Goal: Information Seeking & Learning: Learn about a topic

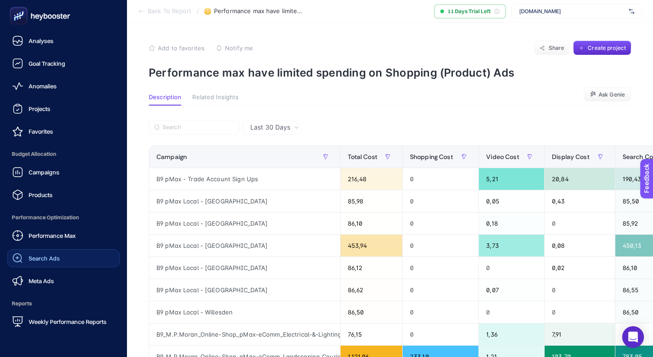
click at [54, 249] on link "Search Ads" at bounding box center [63, 258] width 112 height 18
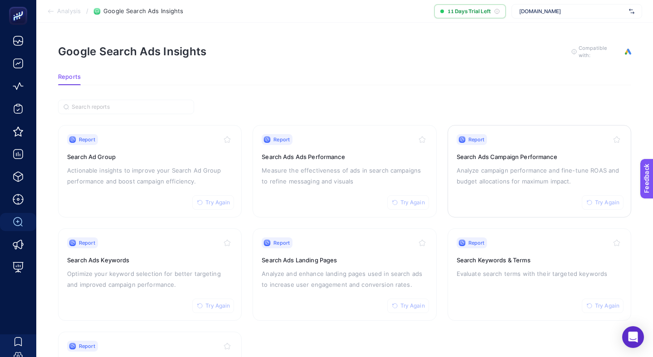
click at [532, 134] on div "Report Try Again" at bounding box center [538, 139] width 165 height 11
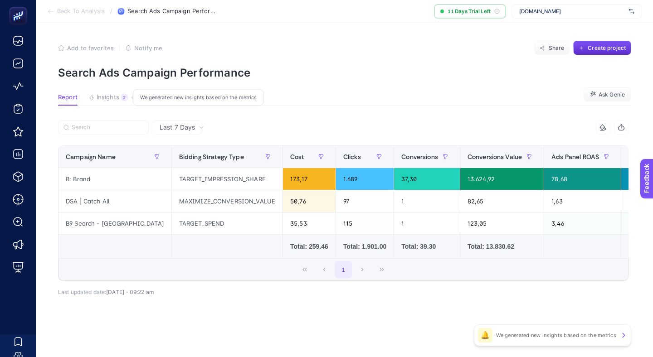
click at [110, 94] on span "Insights" at bounding box center [108, 97] width 23 height 7
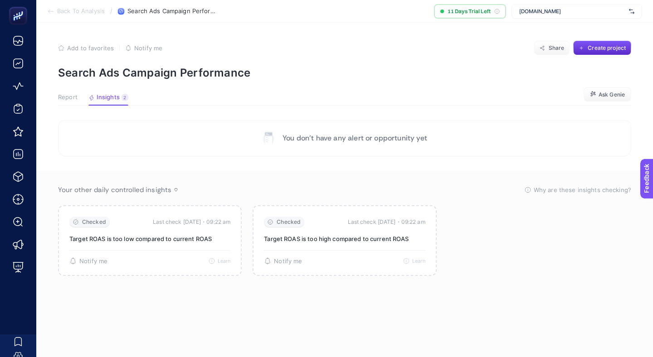
click at [68, 81] on article "Add to favorites false Notify me Share Create project Search Ads Campaign Perfo…" at bounding box center [344, 190] width 616 height 334
click at [65, 94] on span "Report" at bounding box center [67, 97] width 19 height 7
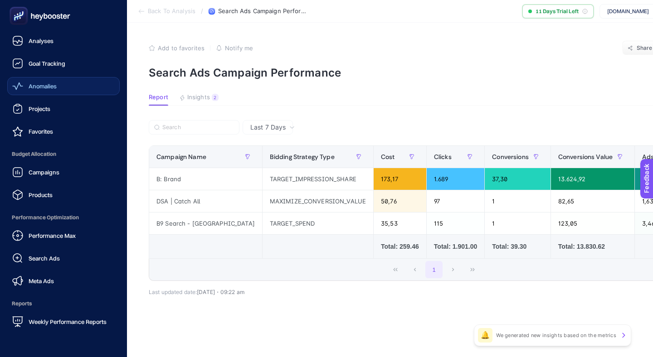
click at [58, 77] on link "Anomalies" at bounding box center [63, 86] width 112 height 18
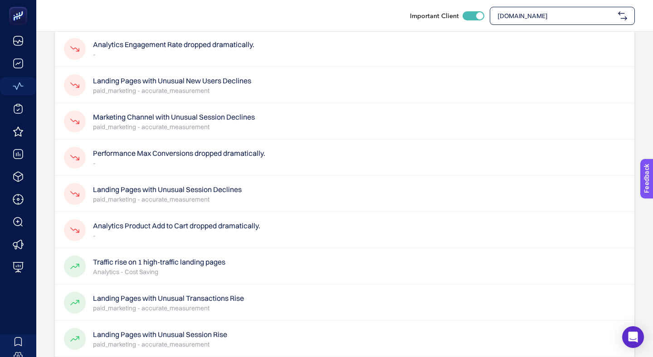
scroll to position [148, 0]
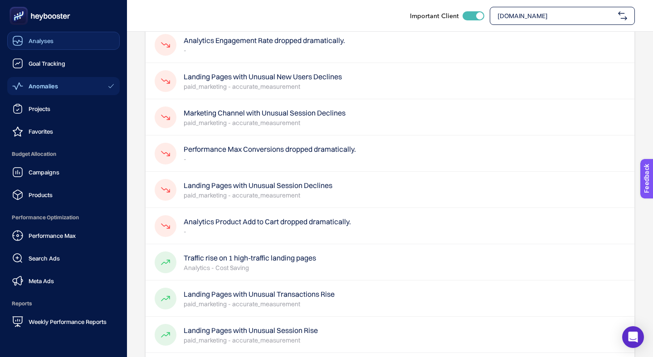
click at [64, 44] on link "Analyses" at bounding box center [63, 41] width 112 height 18
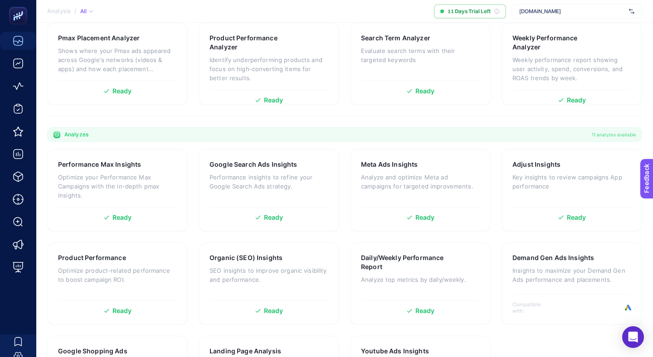
scroll to position [206, 0]
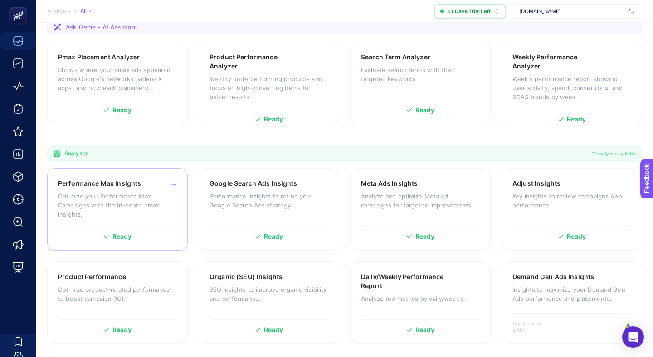
click at [134, 192] on p "Optimize your Performance Max Campaigns with the in-depth pmax insights." at bounding box center [117, 205] width 119 height 27
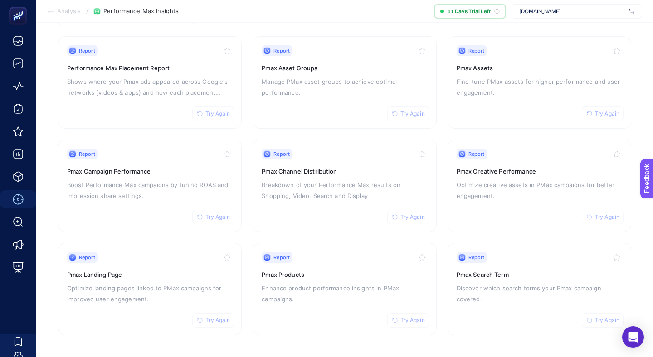
scroll to position [63, 0]
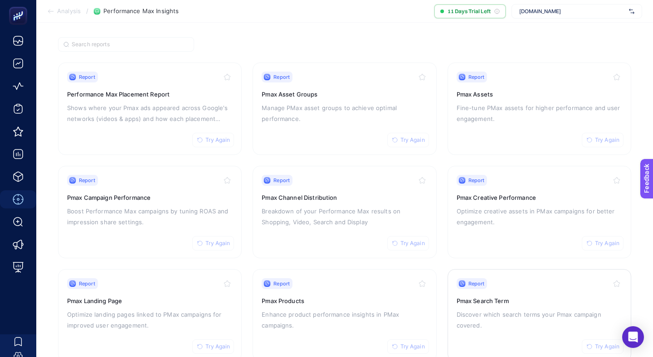
click at [487, 309] on p "Discover which search terms your Pmax campaign covered." at bounding box center [538, 320] width 165 height 22
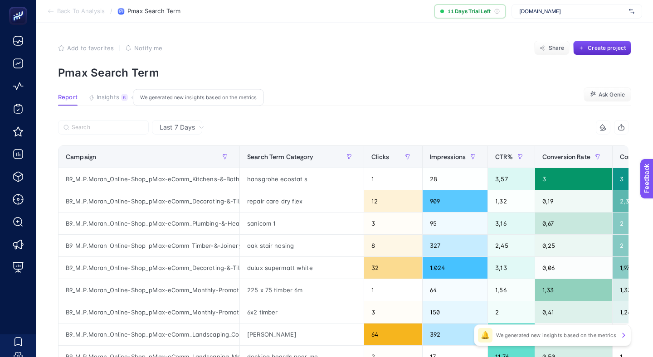
click at [103, 94] on span "Insights" at bounding box center [108, 97] width 23 height 7
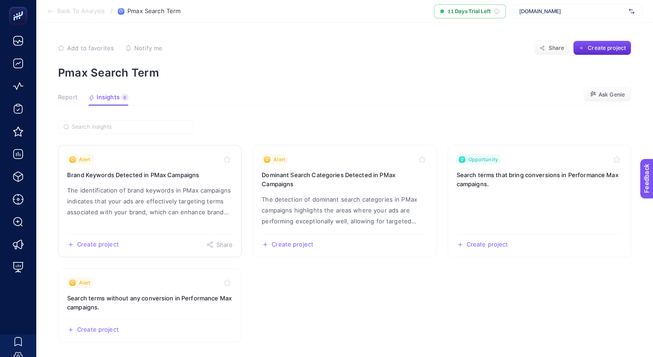
click at [170, 170] on h3 "Brand Keywords Detected in PMax Campaigns" at bounding box center [149, 174] width 165 height 9
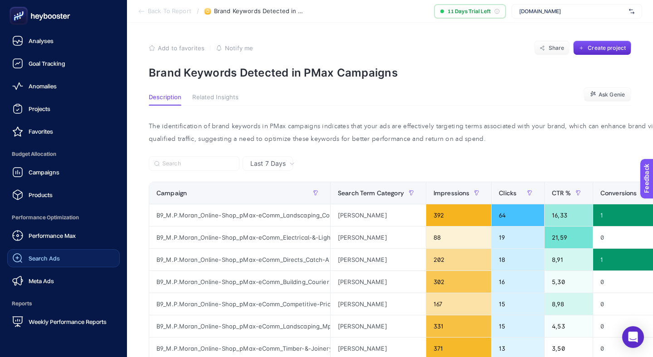
click at [46, 255] on span "Search Ads" at bounding box center [44, 258] width 31 height 7
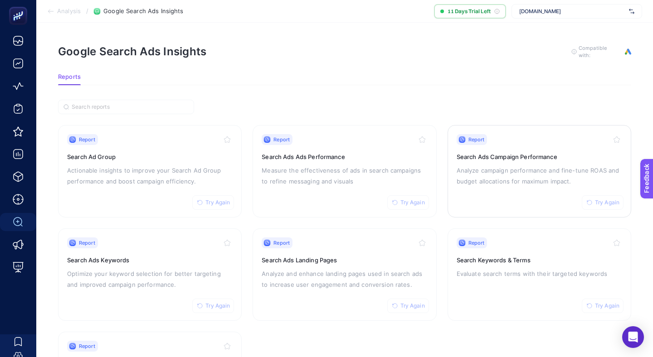
click at [460, 134] on div "Report" at bounding box center [471, 139] width 31 height 11
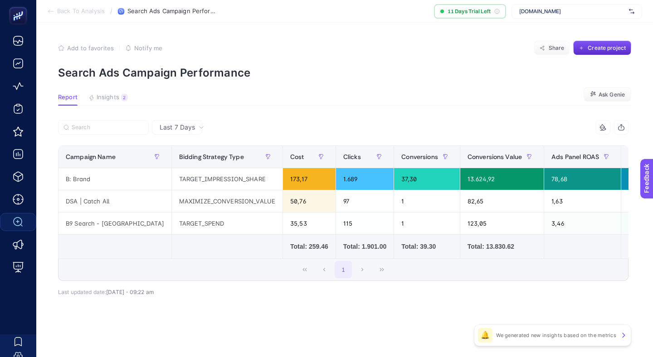
click at [79, 77] on article "Add to favorites false Notify me Share Create project Search Ads Campaign Perfo…" at bounding box center [344, 190] width 616 height 334
click at [98, 94] on span "Insights" at bounding box center [108, 97] width 23 height 7
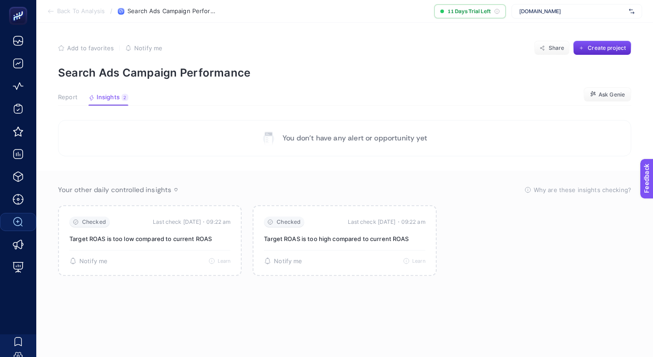
click at [58, 94] on span "Report" at bounding box center [67, 97] width 19 height 7
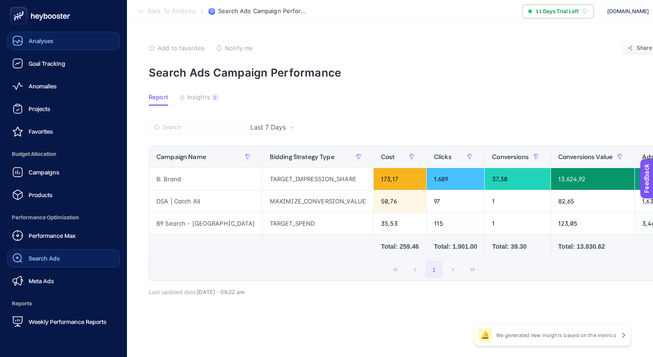
click at [45, 45] on link "Analyses" at bounding box center [63, 41] width 112 height 18
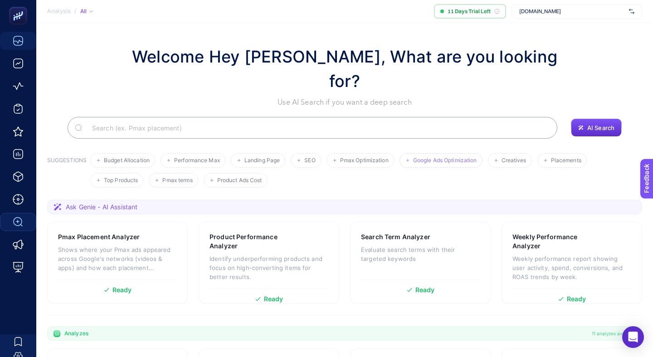
click at [488, 153] on li "Google Ads Optimization" at bounding box center [510, 160] width 44 height 15
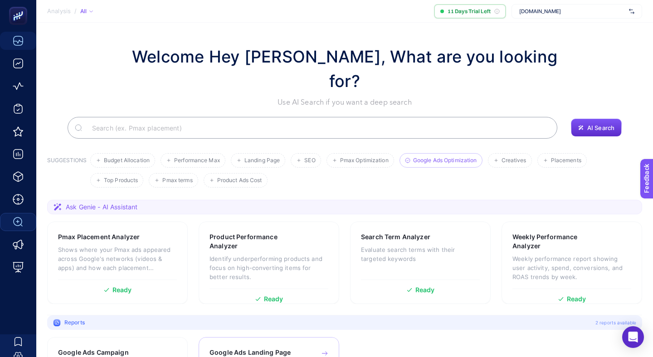
scroll to position [15, 0]
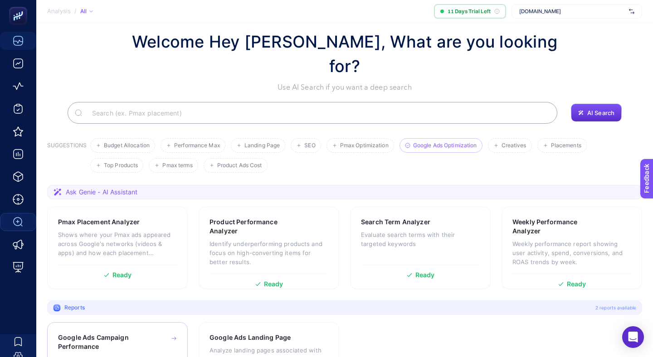
click at [122, 333] on h3 "Google Ads Campaign Performance" at bounding box center [103, 342] width 91 height 18
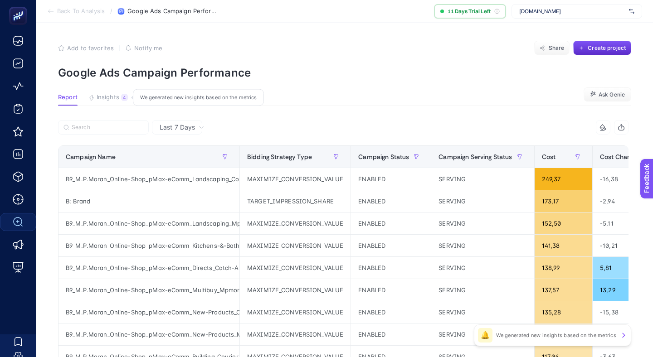
click at [105, 94] on button "Insights 4 We generated new insights based on the metrics" at bounding box center [107, 100] width 39 height 12
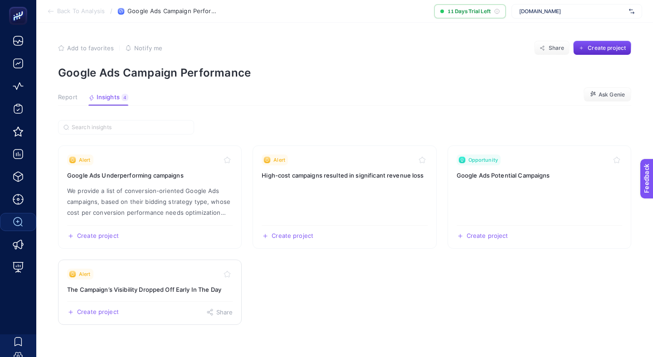
click at [128, 301] on div "Create project Share" at bounding box center [149, 308] width 165 height 15
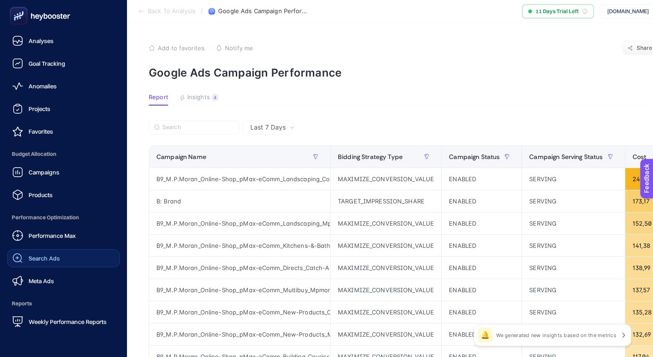
click at [67, 249] on link "Search Ads" at bounding box center [63, 258] width 112 height 18
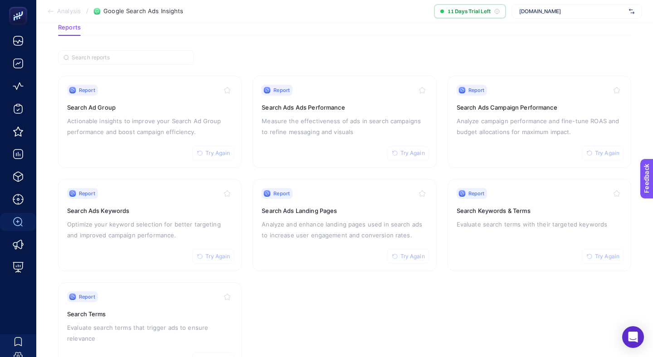
scroll to position [52, 0]
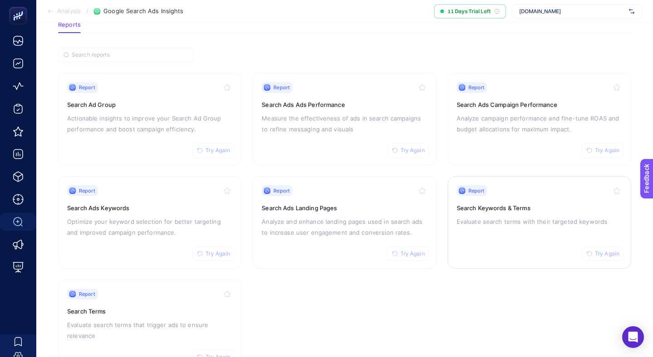
click at [522, 216] on p "Evaluate search terms with their targeted keywords" at bounding box center [538, 221] width 165 height 11
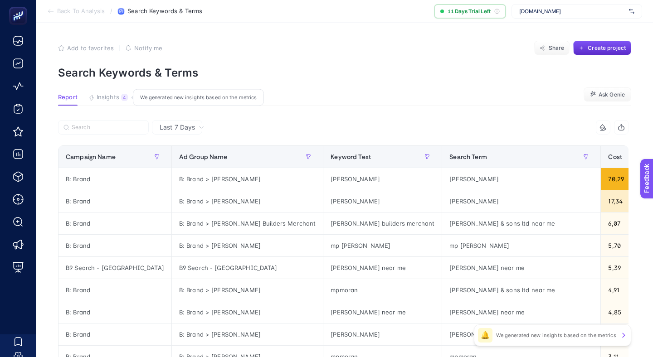
click at [109, 94] on span "Insights" at bounding box center [108, 97] width 23 height 7
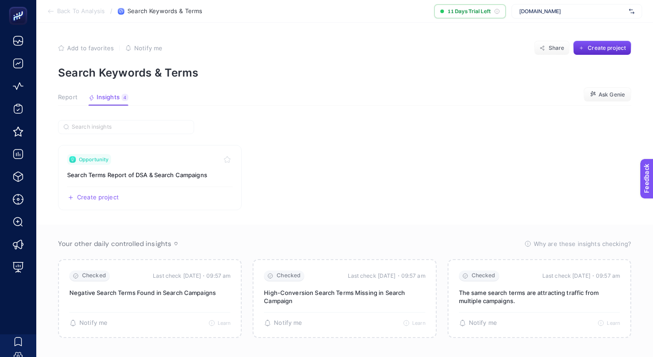
click at [60, 94] on span "Report" at bounding box center [67, 97] width 19 height 7
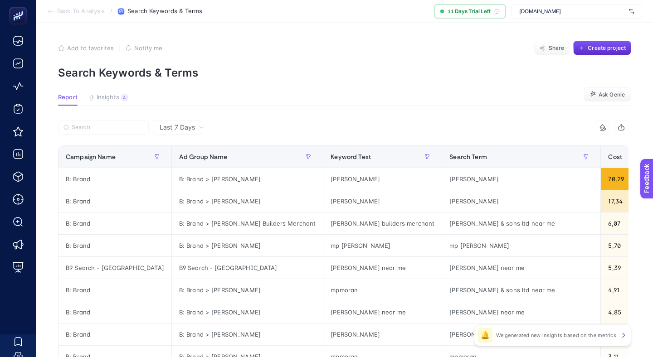
click at [79, 10] on span "Back To Analysis" at bounding box center [81, 11] width 48 height 7
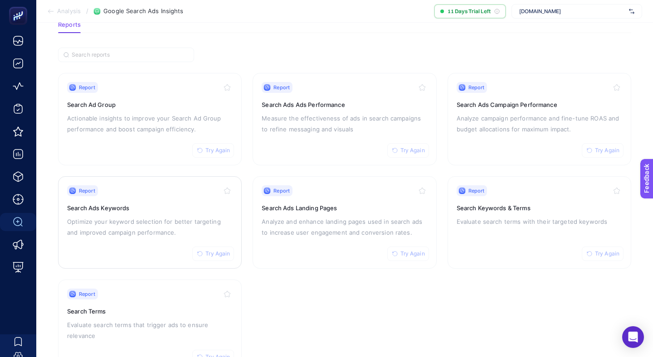
click at [114, 216] on p "Optimize your keyword selection for better targeting and improved campaign perf…" at bounding box center [149, 227] width 165 height 22
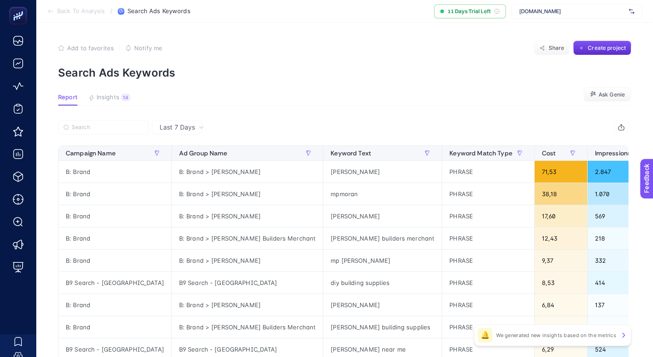
click at [113, 94] on button "Insights 14 We generated new insights based on the metrics" at bounding box center [109, 100] width 42 height 12
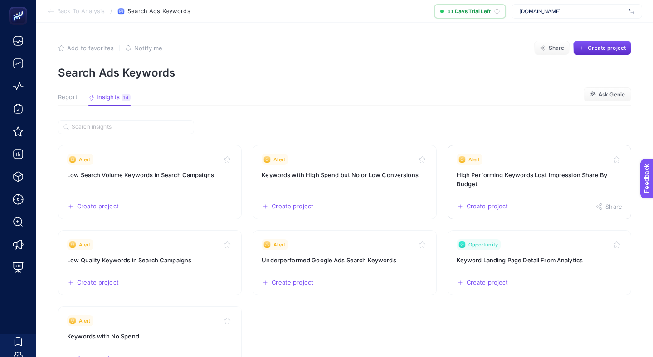
click at [496, 154] on div "Alert" at bounding box center [538, 159] width 165 height 11
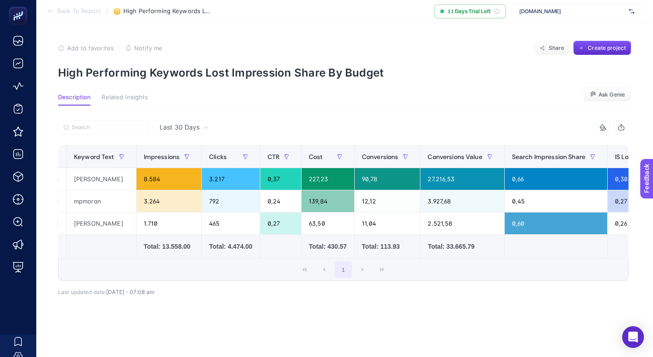
scroll to position [0, 263]
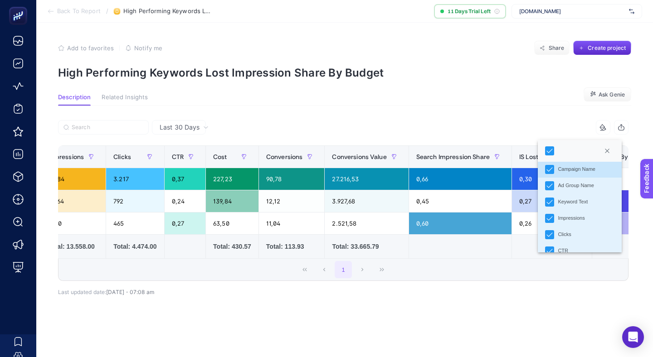
scroll to position [9, 0]
click at [503, 271] on div "Last 30 Days 9 items selected Campaign Name Ad Group Name Keyword Text Impressi…" at bounding box center [343, 231] width 585 height 223
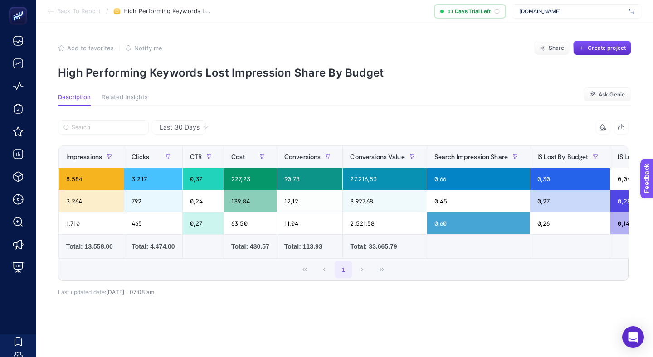
scroll to position [0, 263]
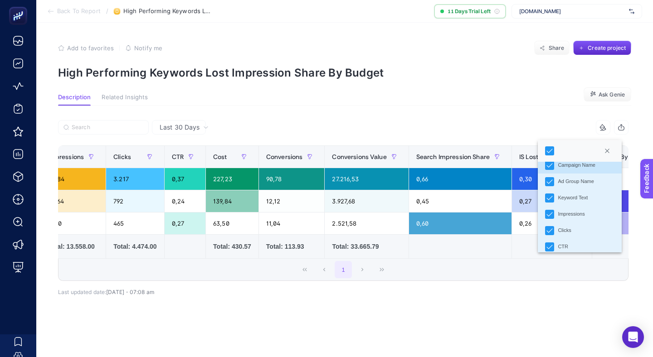
scroll to position [39, 0]
click at [550, 181] on icon "Impressions" at bounding box center [549, 184] width 6 height 6
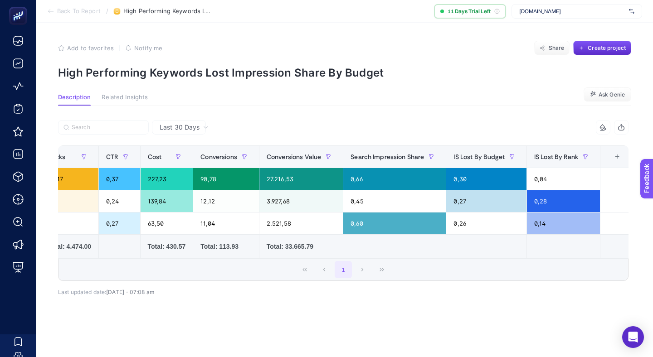
scroll to position [0, 203]
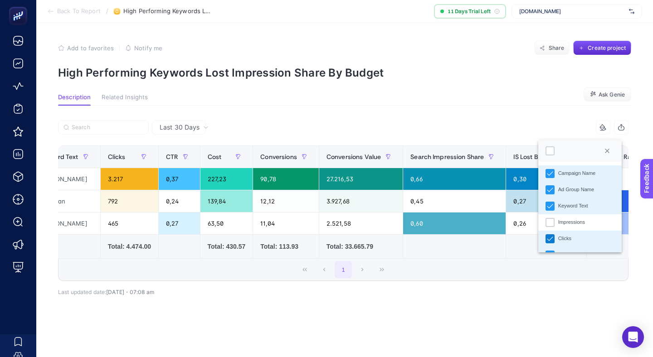
click at [547, 234] on div "Clicks" at bounding box center [549, 238] width 9 height 9
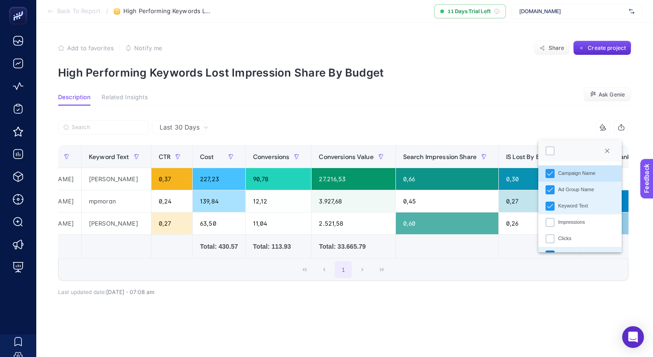
click at [549, 251] on div "CTR" at bounding box center [549, 255] width 9 height 9
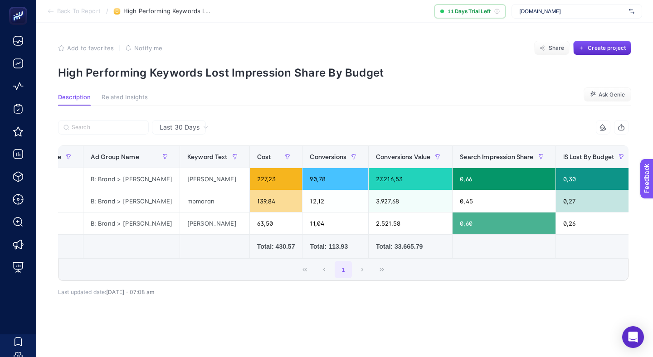
scroll to position [0, 0]
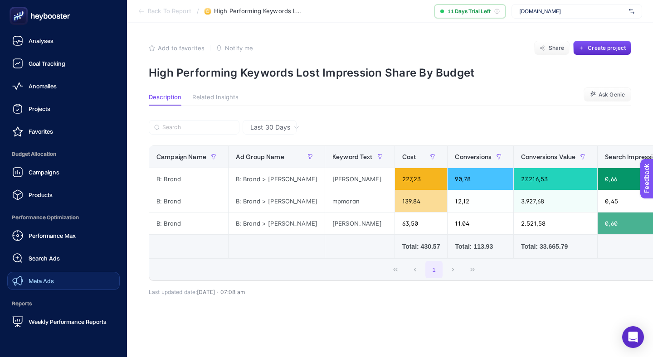
click at [39, 277] on span "Meta Ads" at bounding box center [41, 280] width 25 height 7
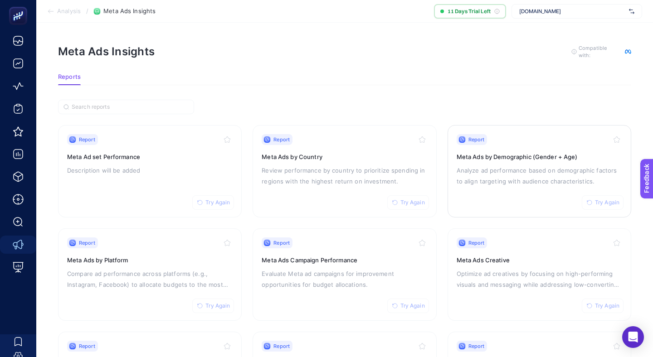
click at [532, 165] on p "Analyze ad performance based on demographic factors to align targeting with aud…" at bounding box center [538, 176] width 165 height 22
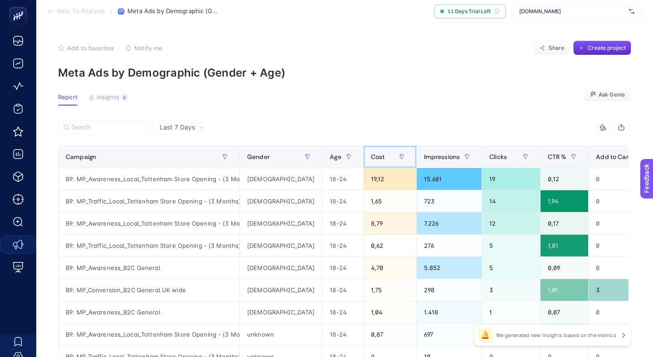
click at [371, 153] on span "Cost" at bounding box center [378, 156] width 14 height 7
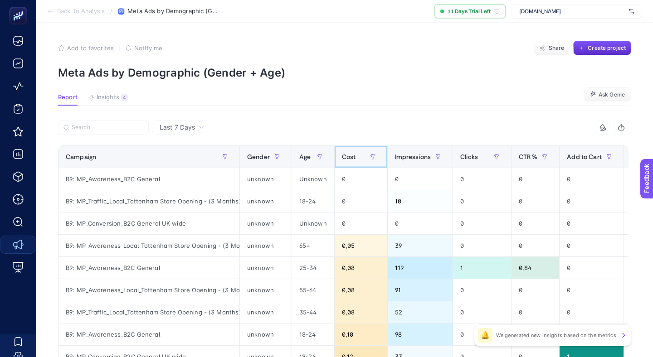
click at [342, 153] on span "Cost" at bounding box center [349, 156] width 14 height 7
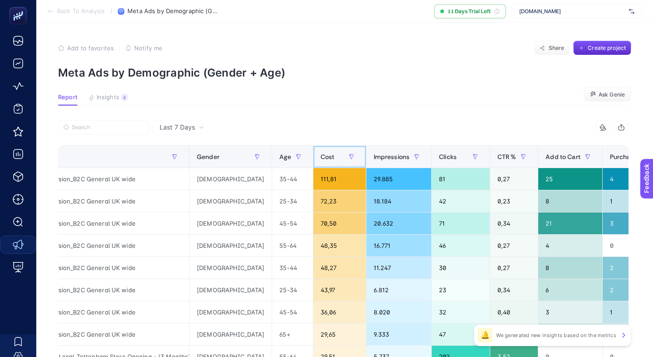
scroll to position [0, 56]
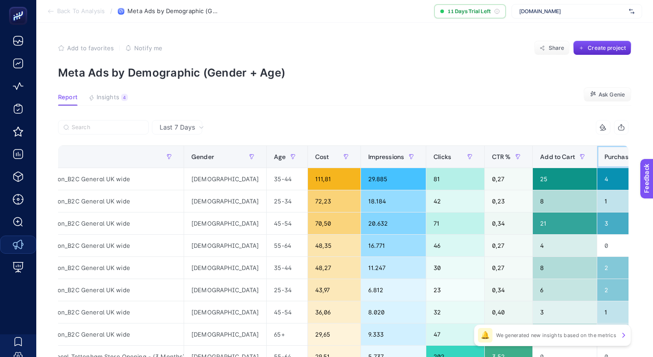
click at [604, 150] on div "Purchase" at bounding box center [625, 157] width 42 height 15
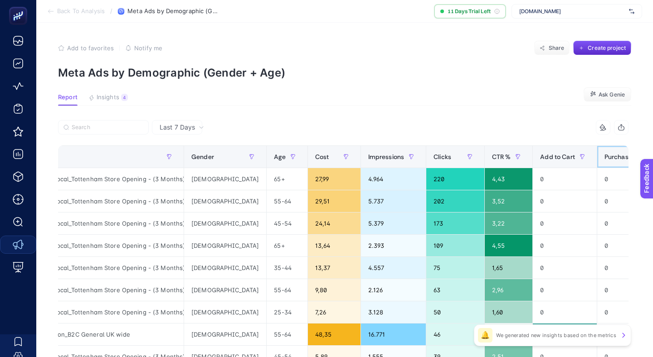
click at [604, 150] on div "Purchase" at bounding box center [625, 157] width 42 height 15
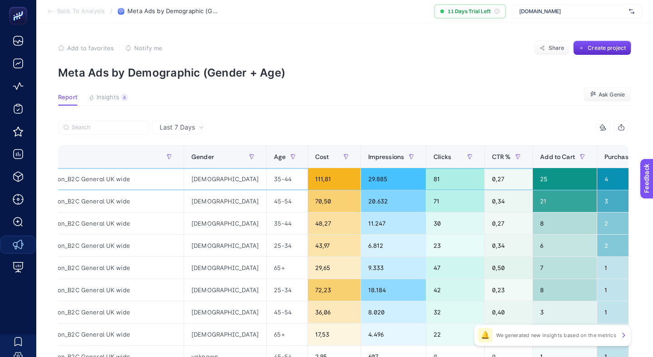
click at [426, 168] on div "81" at bounding box center [455, 179] width 58 height 22
click at [433, 150] on div "Clicks" at bounding box center [454, 157] width 43 height 15
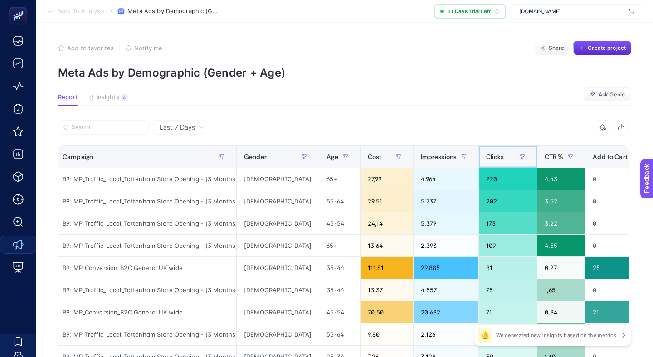
scroll to position [0, 0]
